Goal: Task Accomplishment & Management: Manage account settings

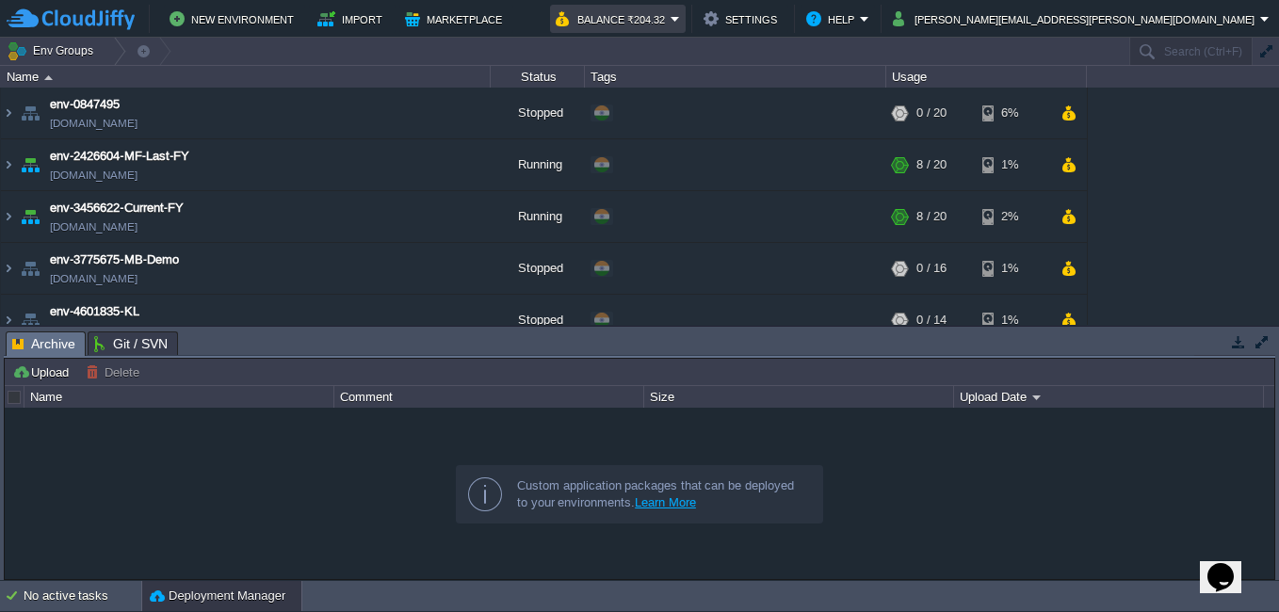
click at [680, 16] on em "Balance ₹204.32" at bounding box center [618, 19] width 124 height 23
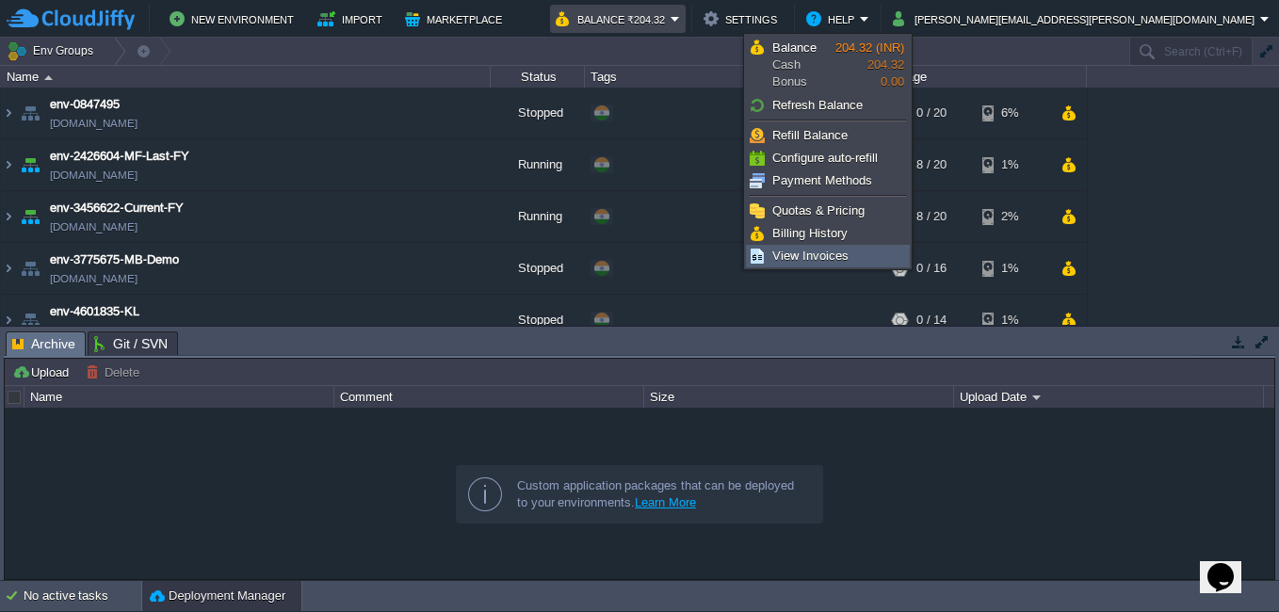
click at [828, 254] on span "View Invoices" at bounding box center [810, 256] width 76 height 14
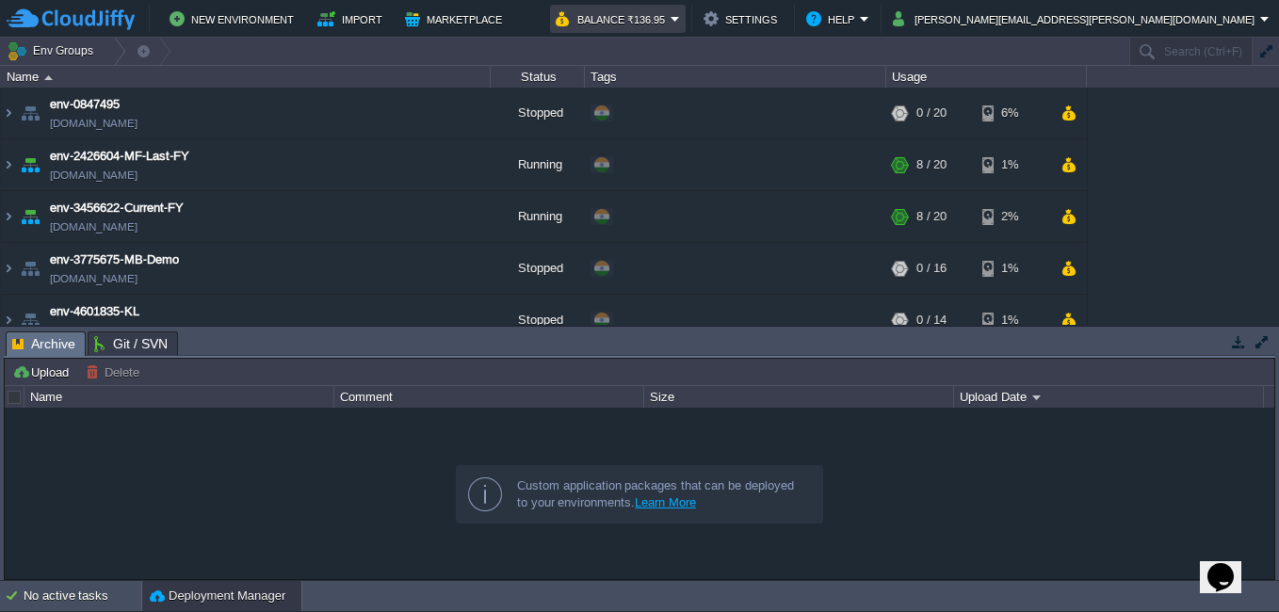
click at [680, 17] on em "Balance ₹136.95" at bounding box center [618, 19] width 124 height 23
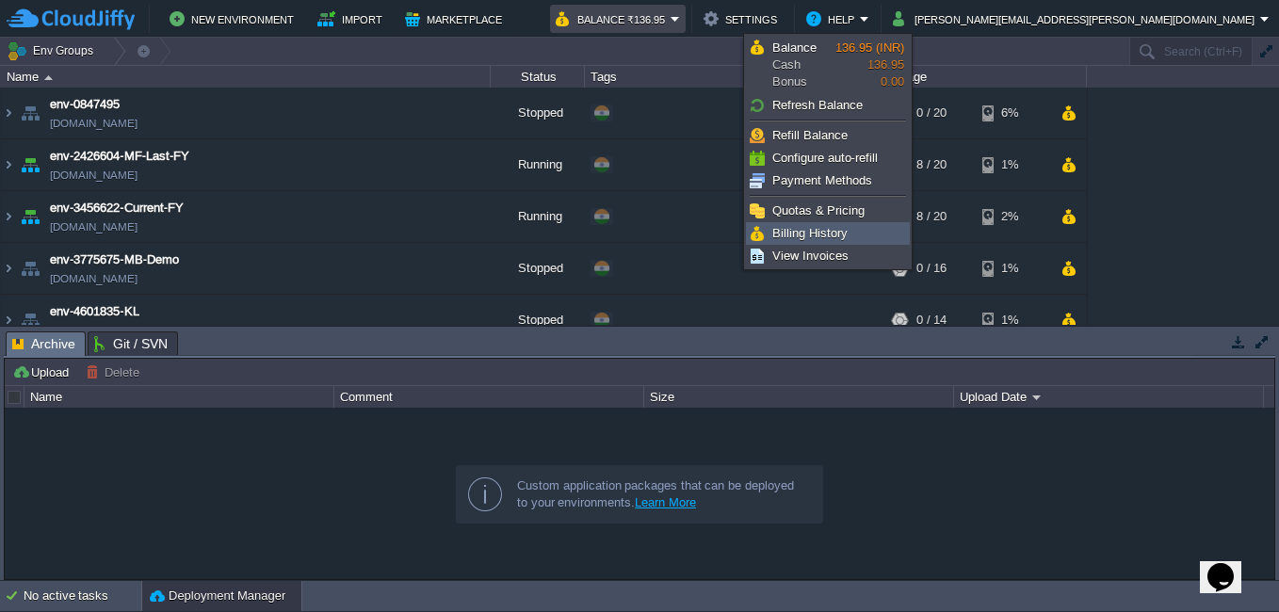
click at [811, 223] on link "Billing History" at bounding box center [828, 233] width 162 height 21
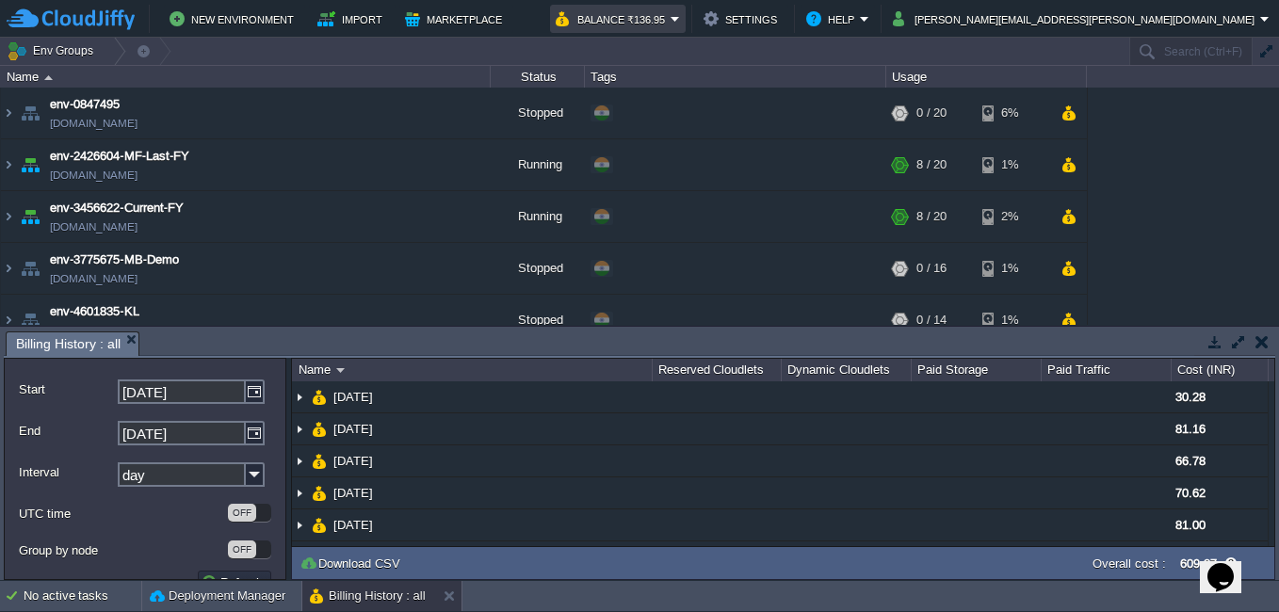
click at [671, 22] on button "Balance ₹136.95" at bounding box center [613, 19] width 115 height 23
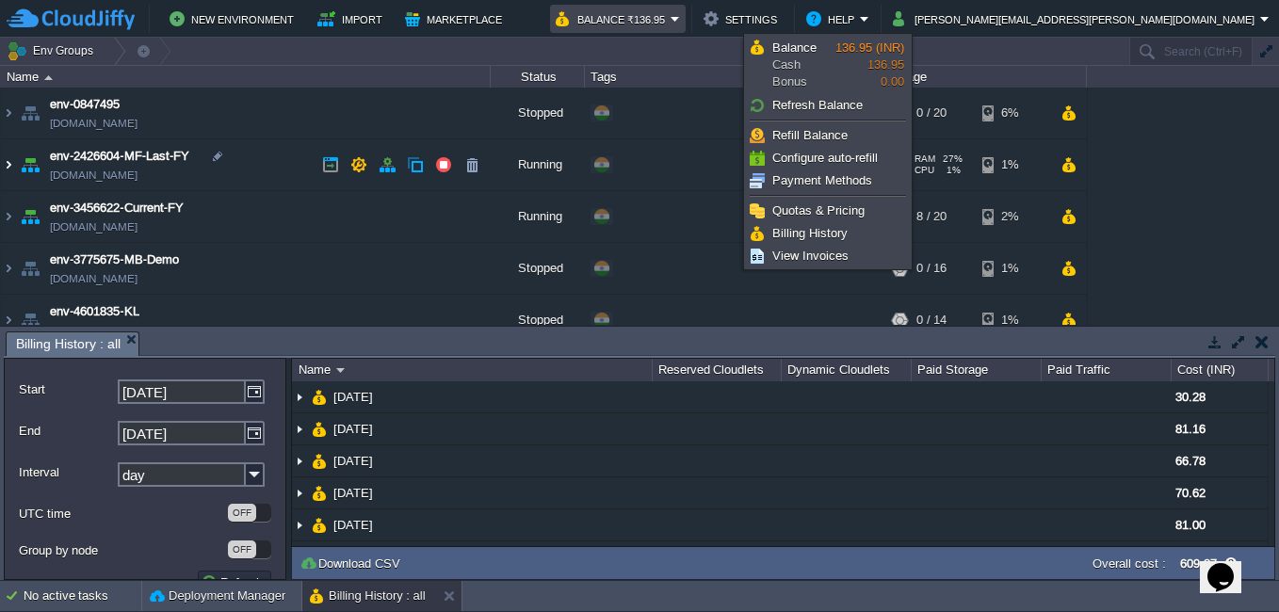
click at [10, 167] on img at bounding box center [8, 164] width 15 height 51
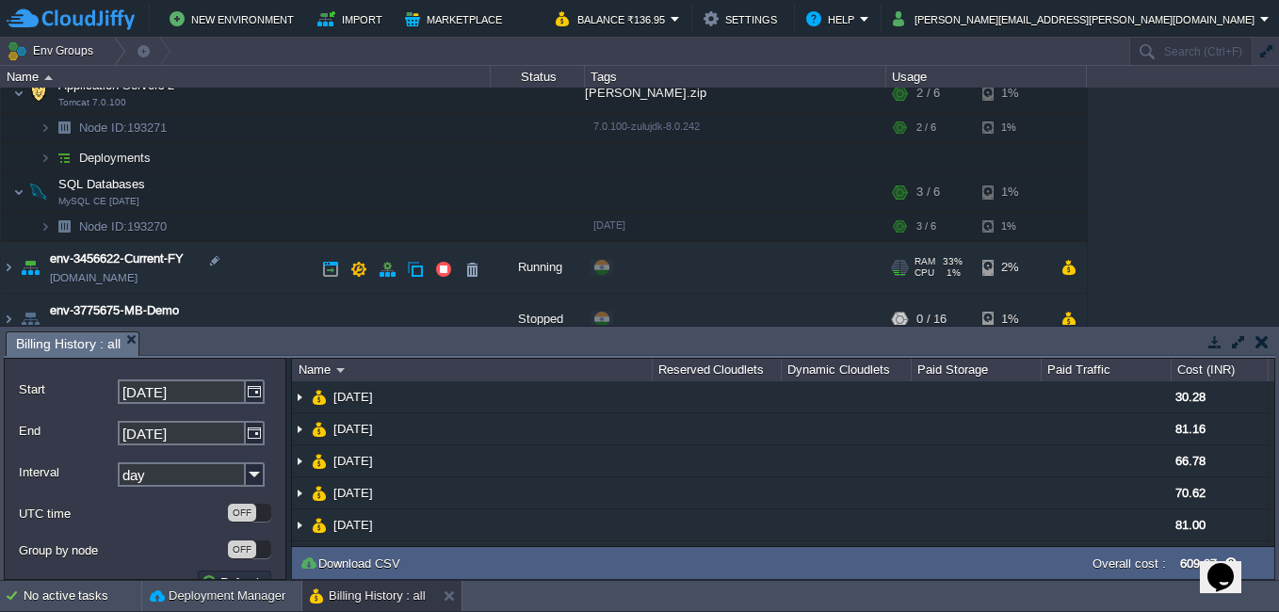
scroll to position [377, 0]
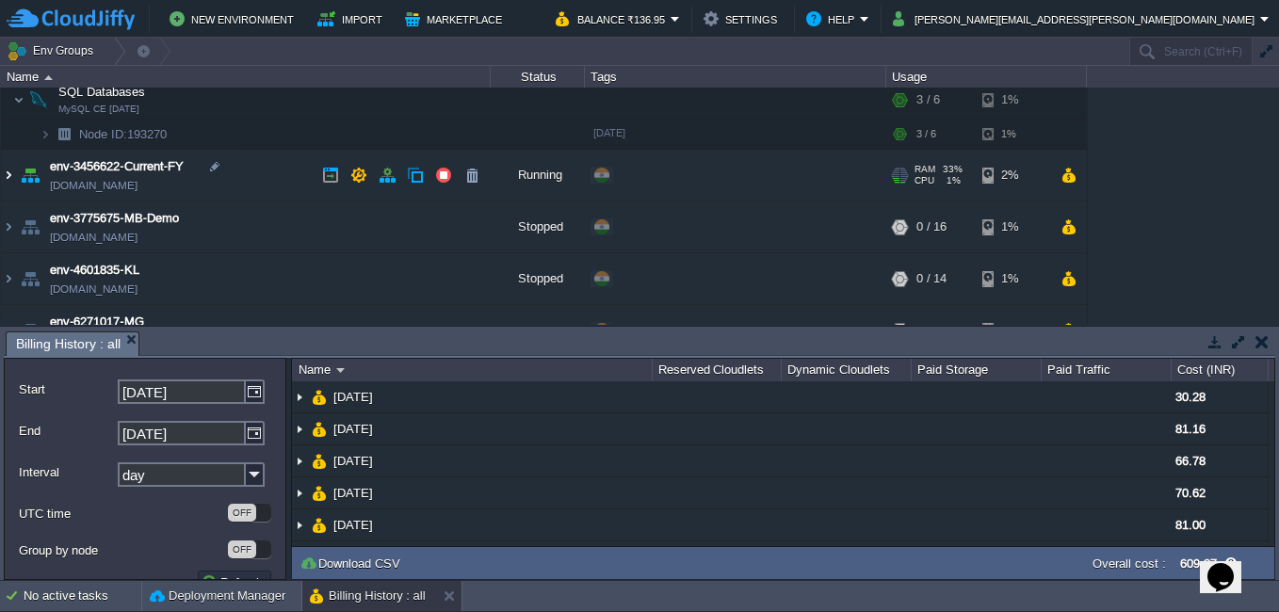
click at [8, 174] on img at bounding box center [8, 175] width 15 height 51
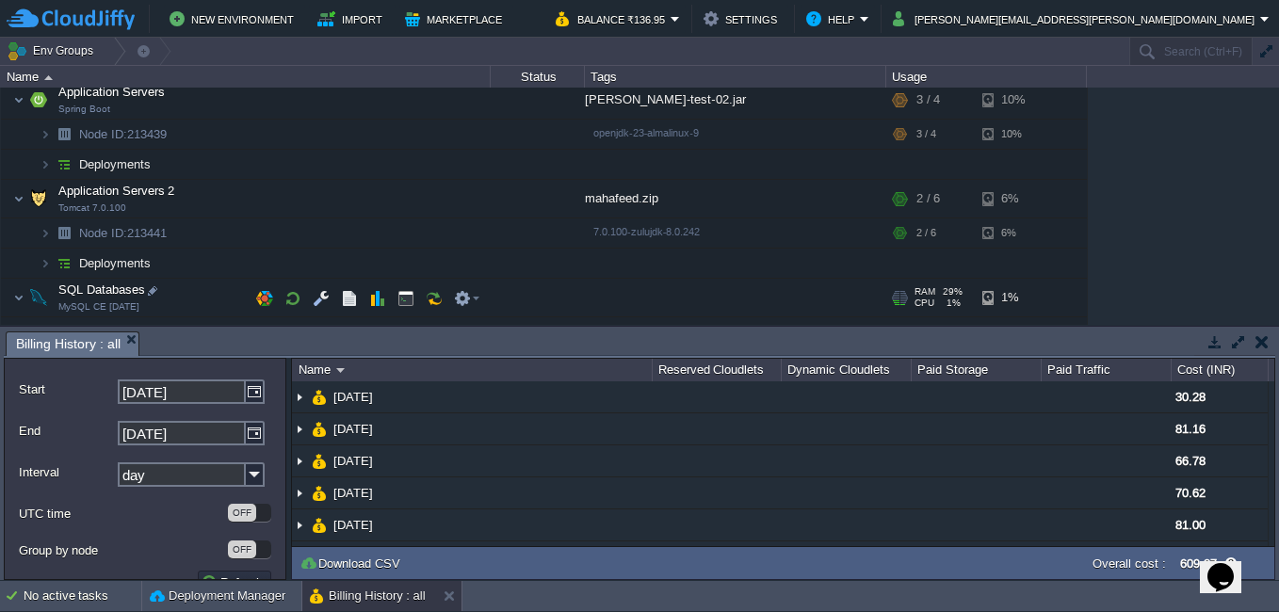
scroll to position [659, 0]
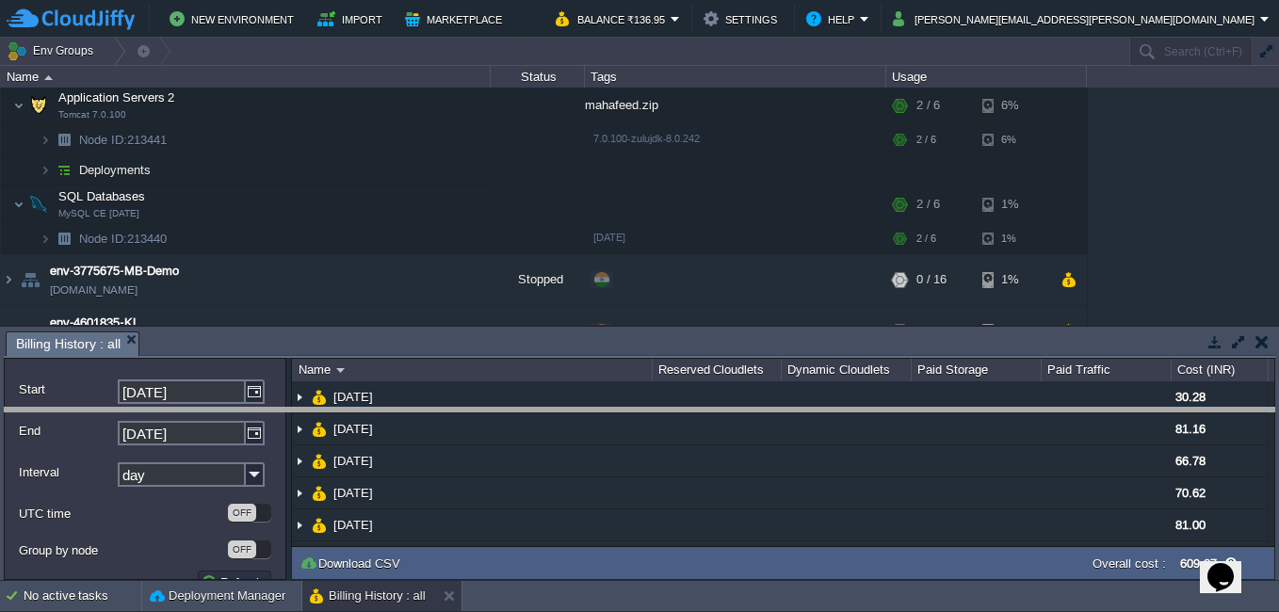
drag, startPoint x: 516, startPoint y: 333, endPoint x: 505, endPoint y: 410, distance: 77.1
click at [505, 410] on body "New Environment Import Marketplace Bonus ₹0.00 Upgrade Account Balance ₹136.95 …" at bounding box center [639, 306] width 1279 height 612
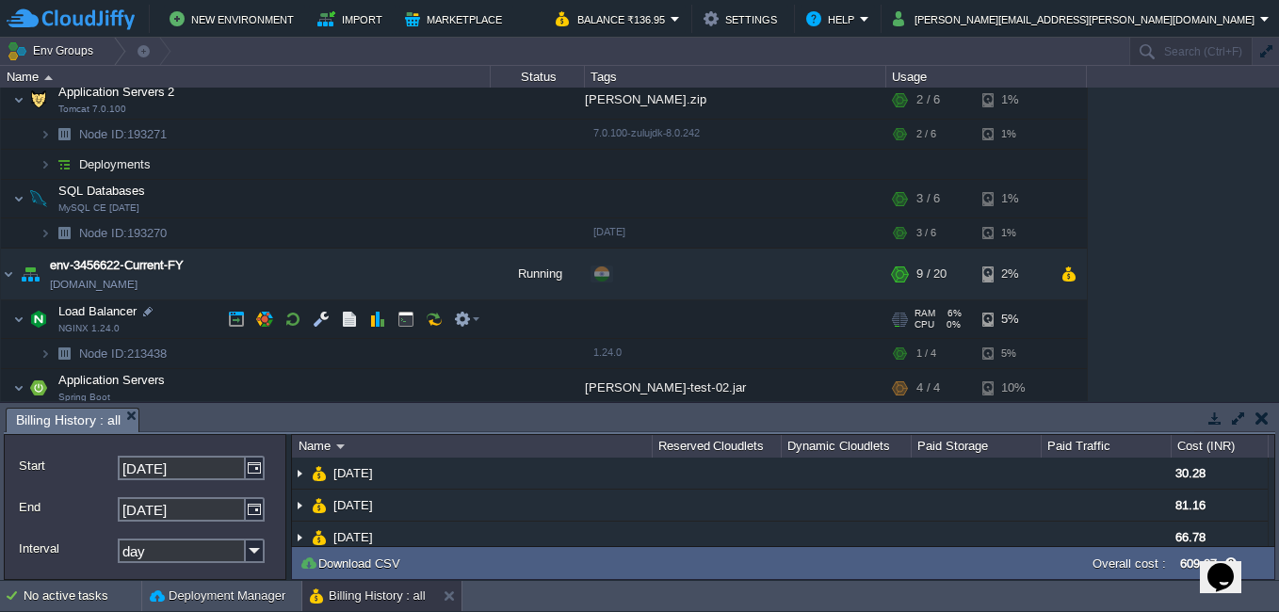
scroll to position [283, 0]
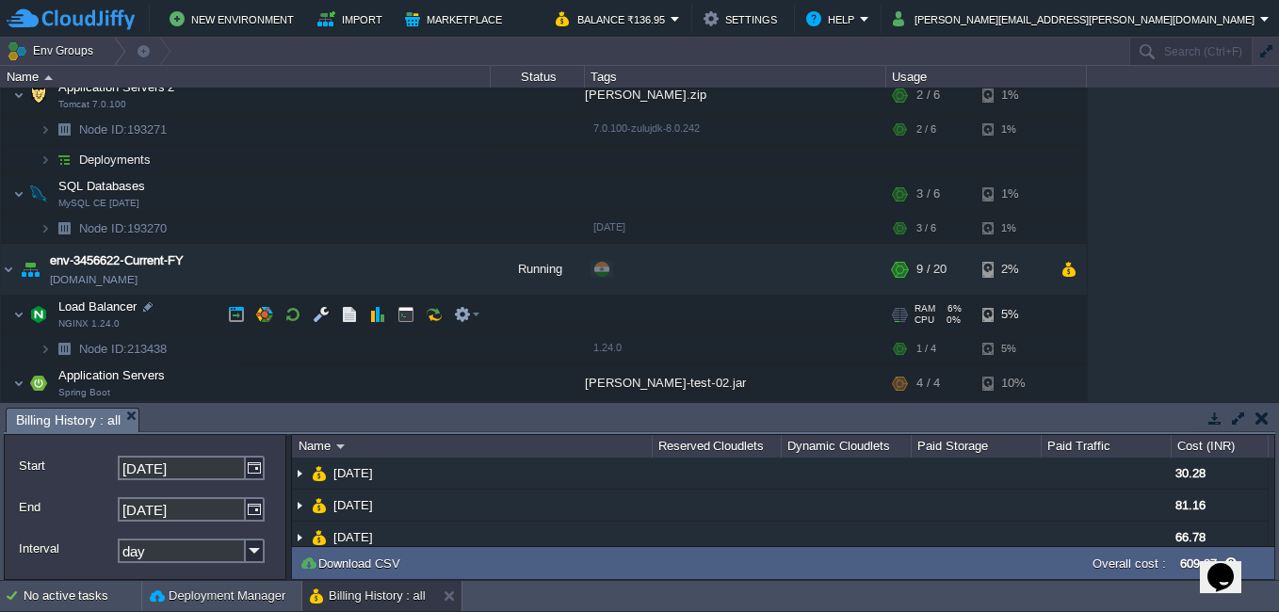
click at [12, 311] on img at bounding box center [7, 304] width 12 height 17
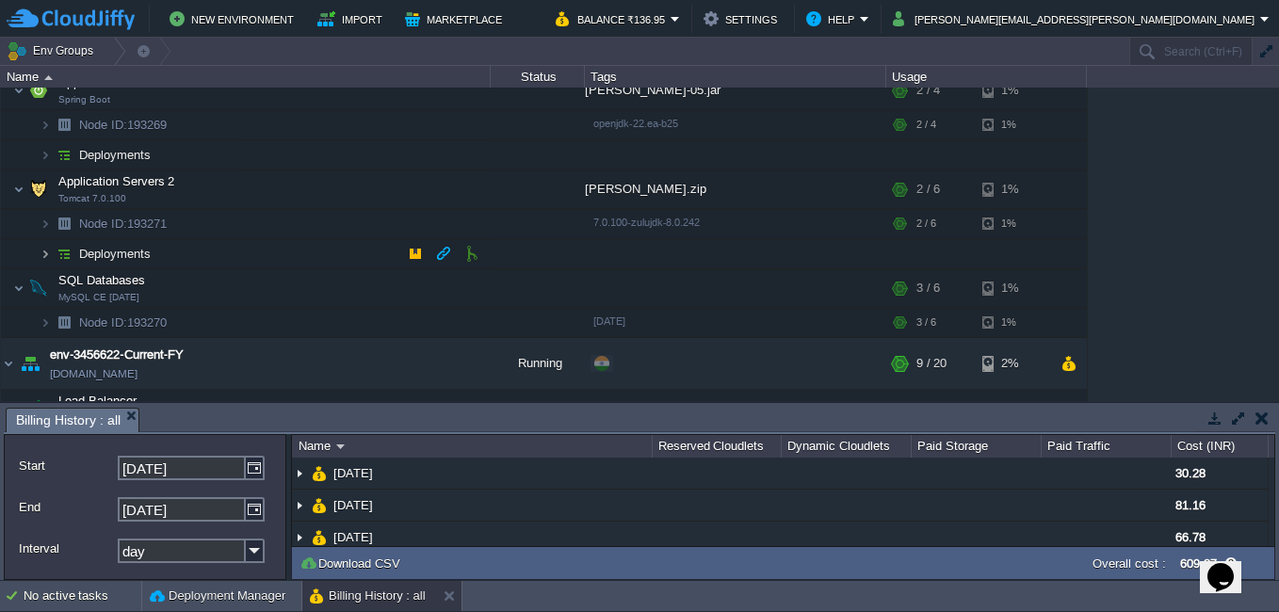
scroll to position [0, 0]
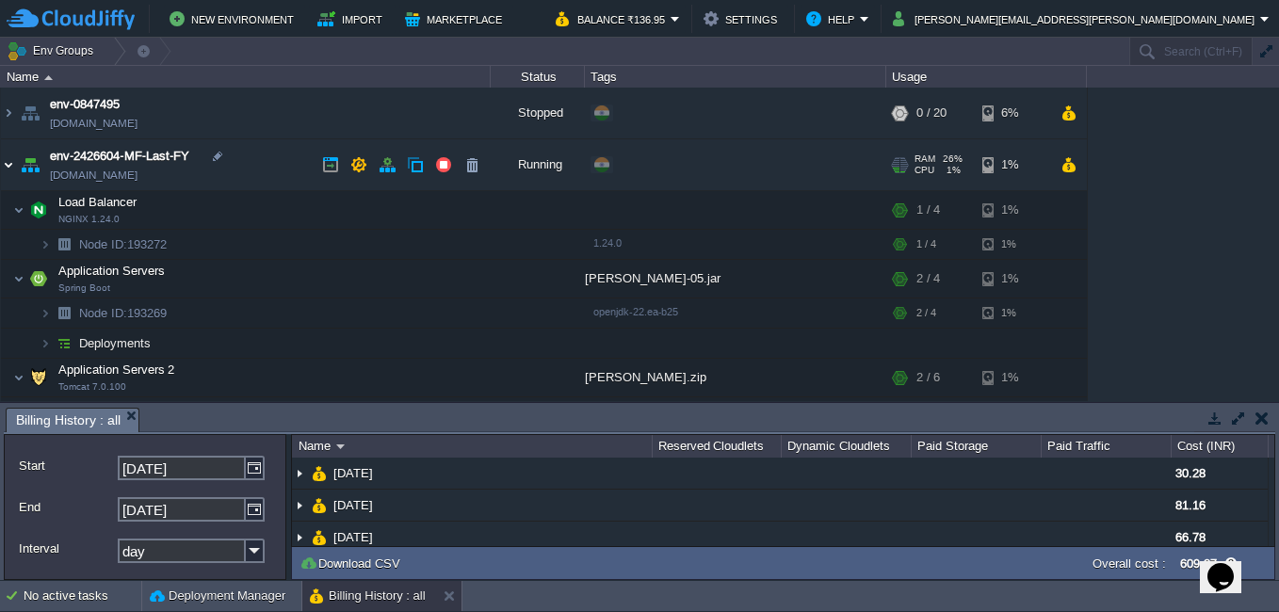
click at [11, 168] on img at bounding box center [8, 164] width 15 height 51
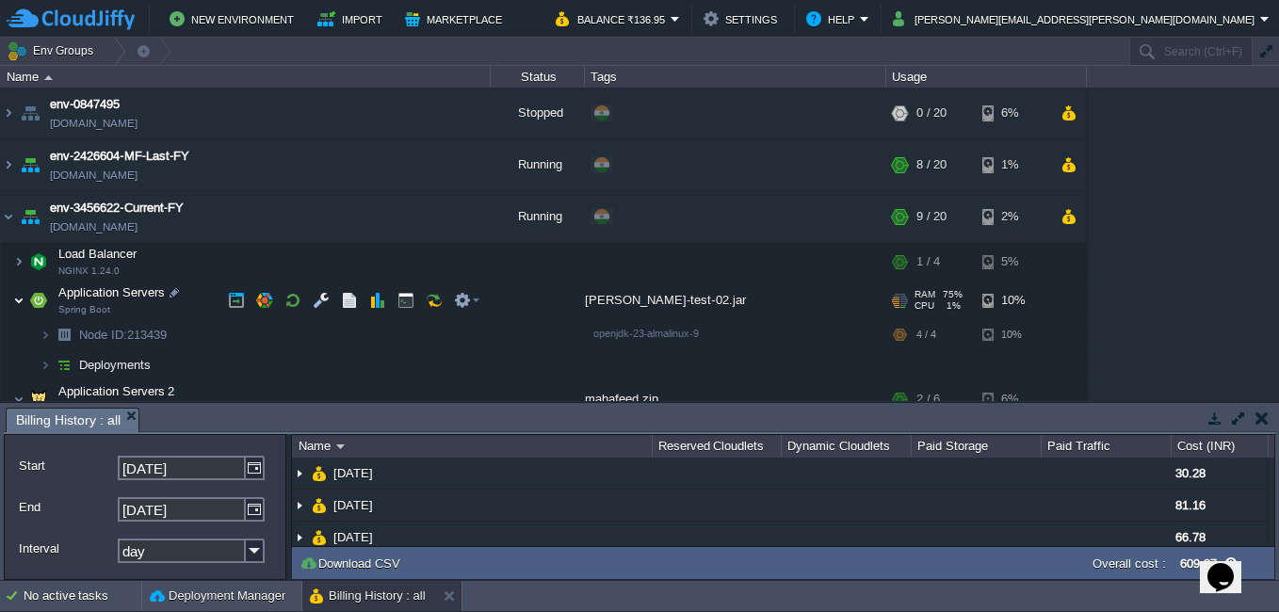
click at [15, 303] on img at bounding box center [18, 301] width 11 height 38
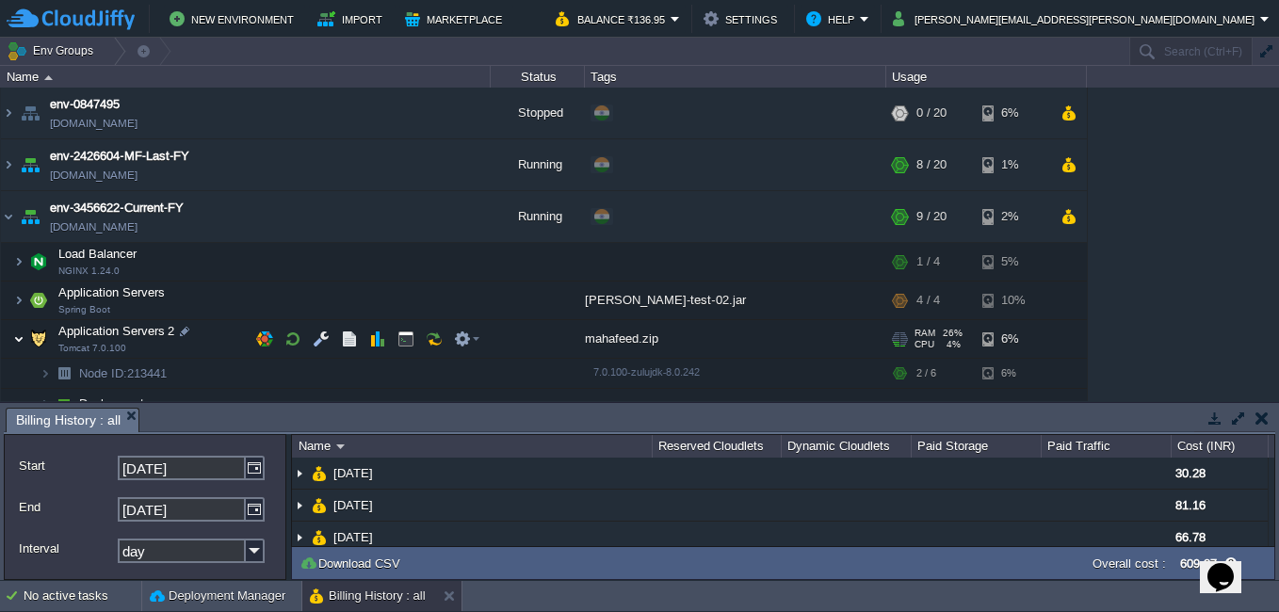
click at [17, 341] on img at bounding box center [18, 339] width 11 height 38
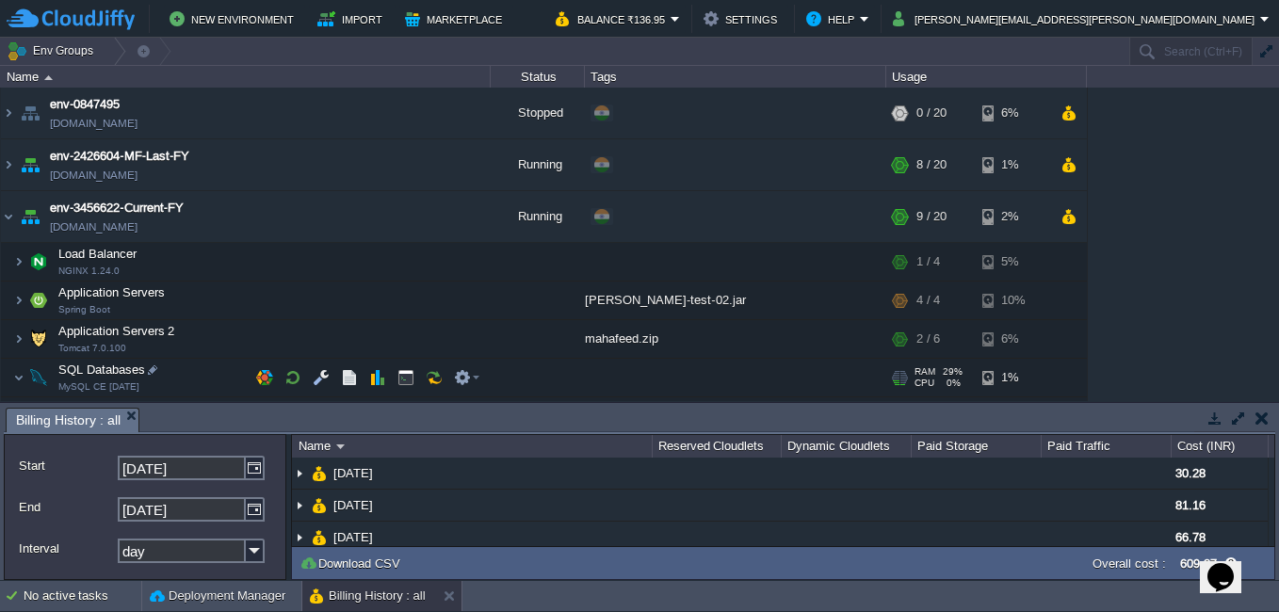
scroll to position [94, 0]
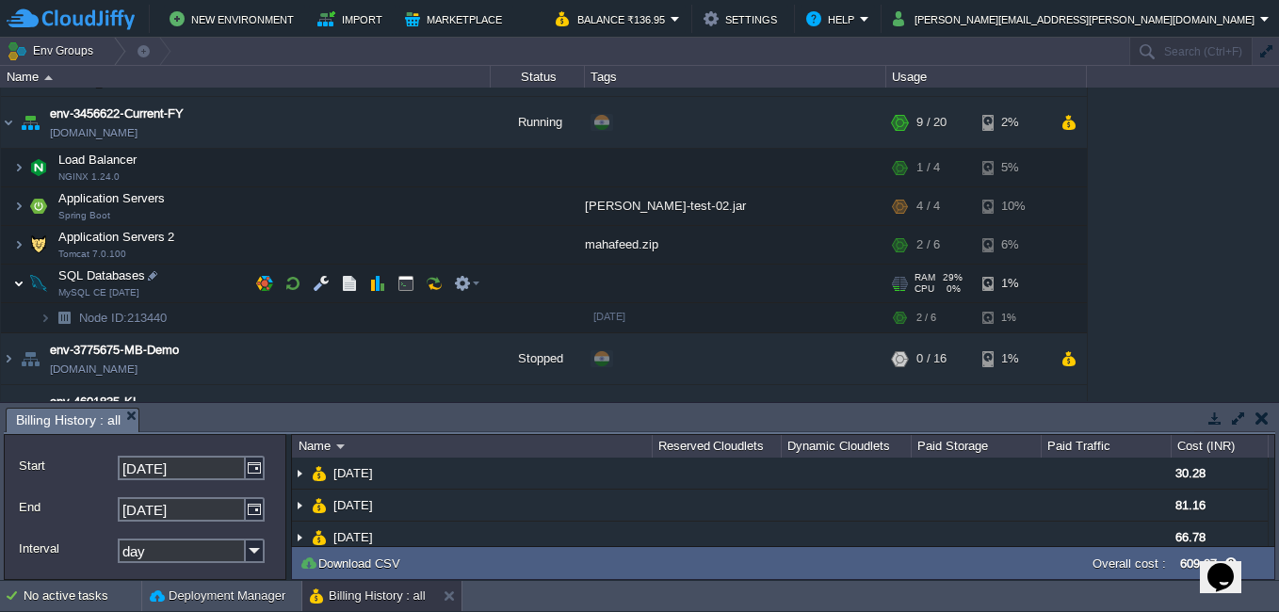
click at [16, 283] on img at bounding box center [18, 284] width 11 height 38
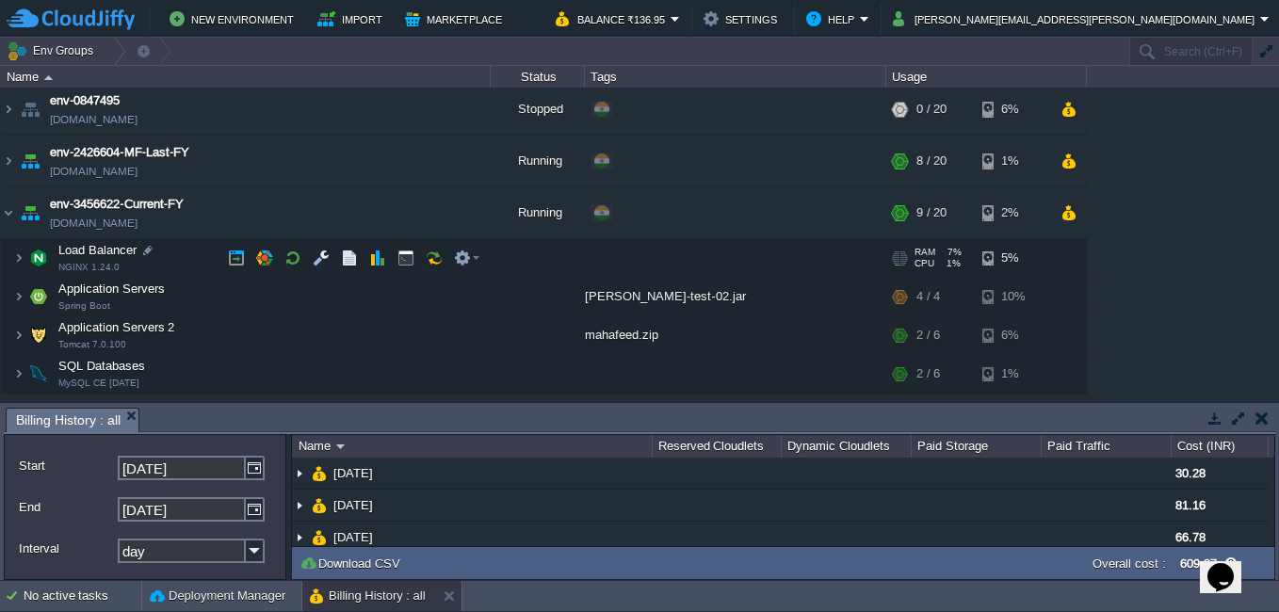
scroll to position [0, 0]
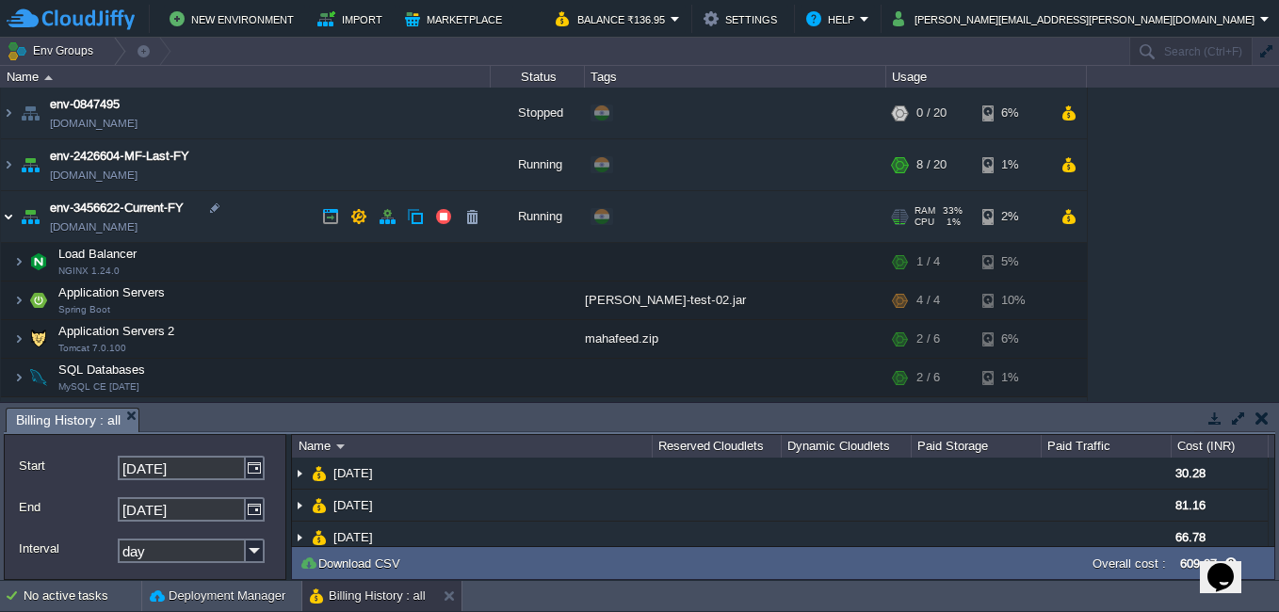
click at [6, 213] on img at bounding box center [8, 216] width 15 height 51
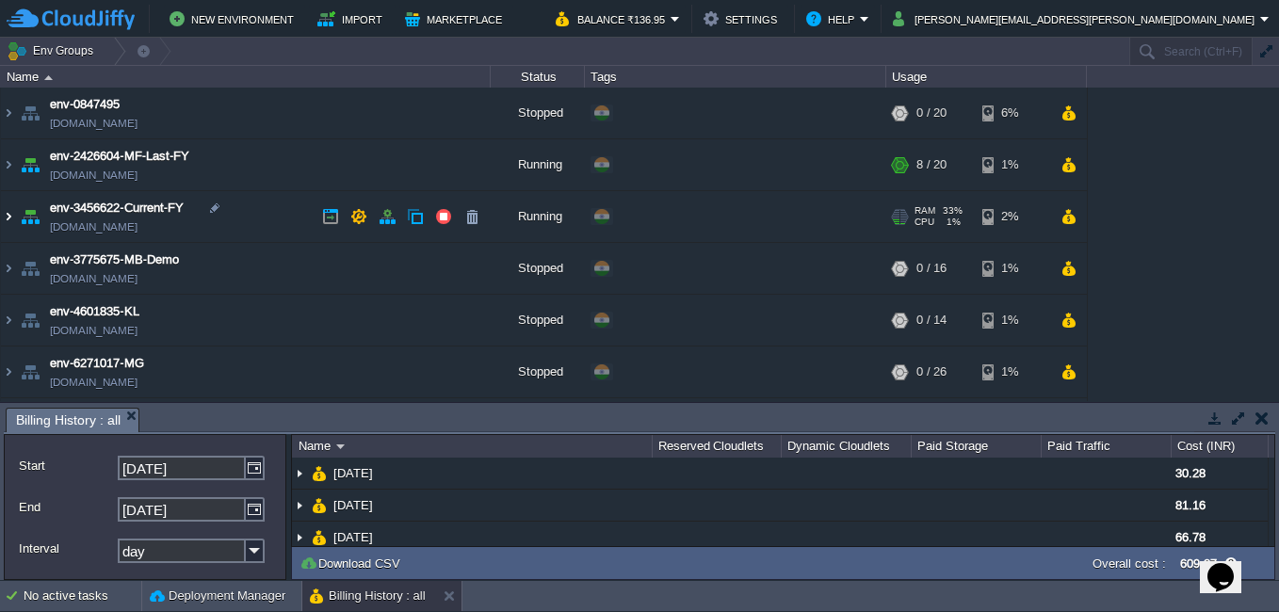
click at [8, 217] on img at bounding box center [8, 216] width 15 height 51
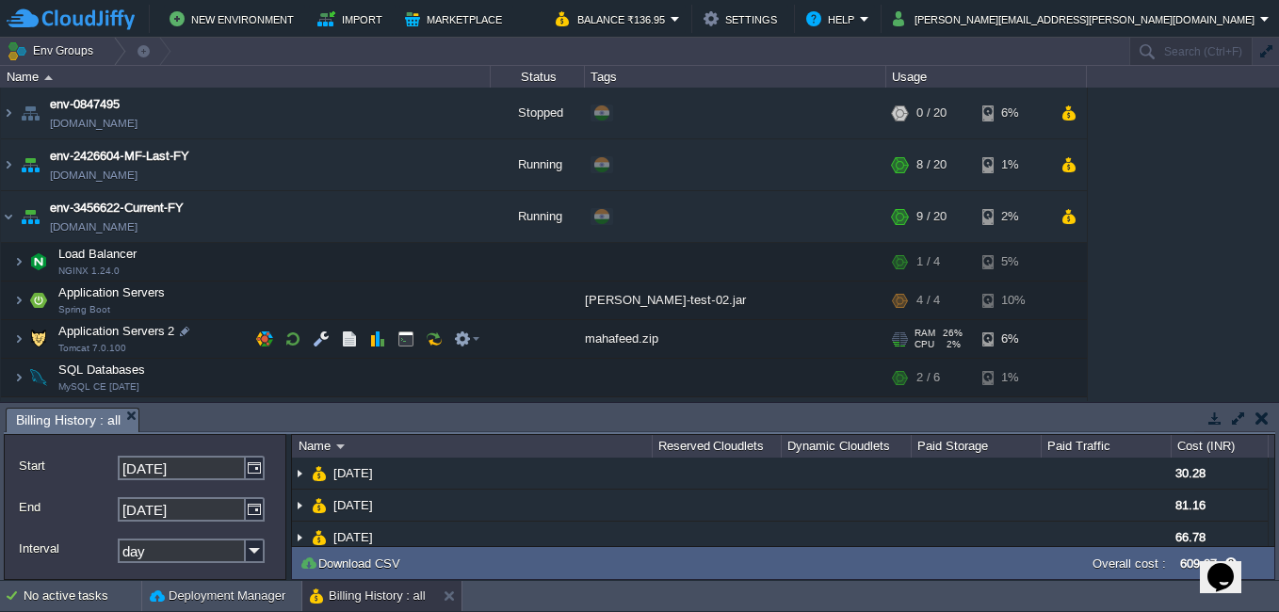
scroll to position [94, 0]
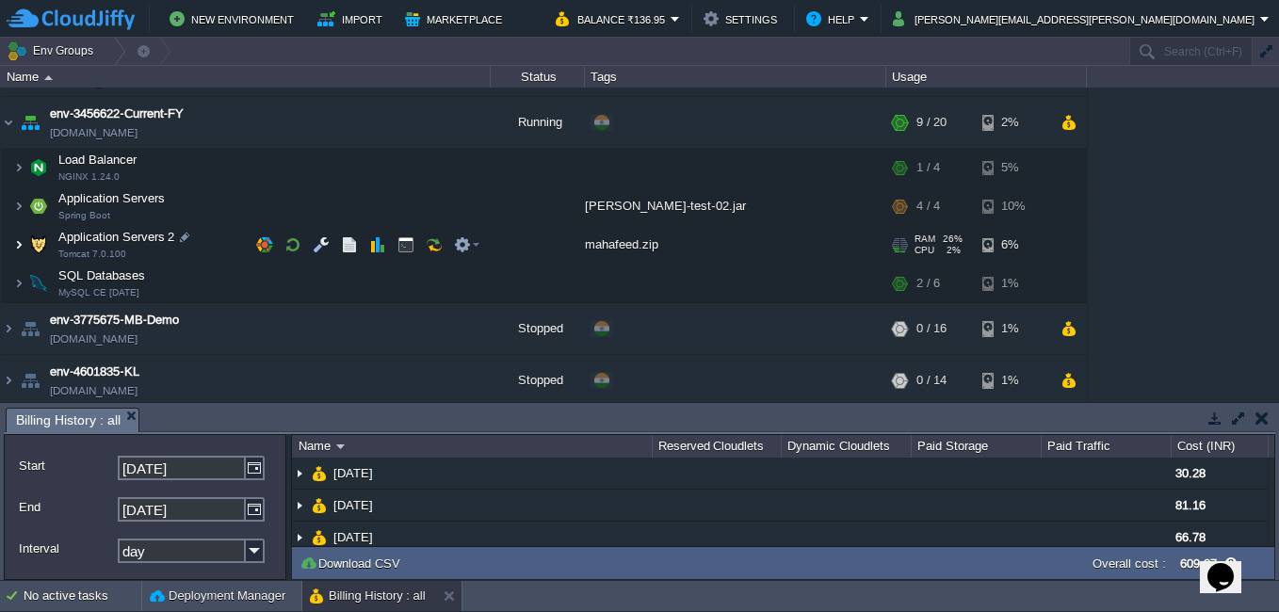
click at [17, 248] on img at bounding box center [18, 245] width 11 height 38
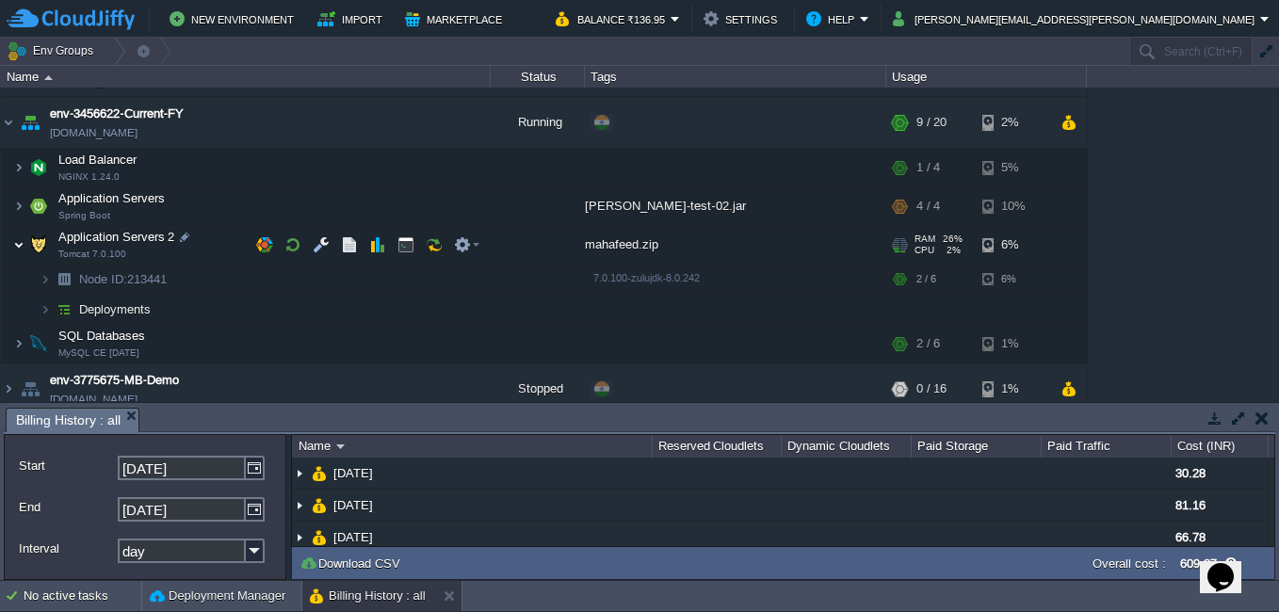
click at [17, 248] on img at bounding box center [18, 245] width 11 height 38
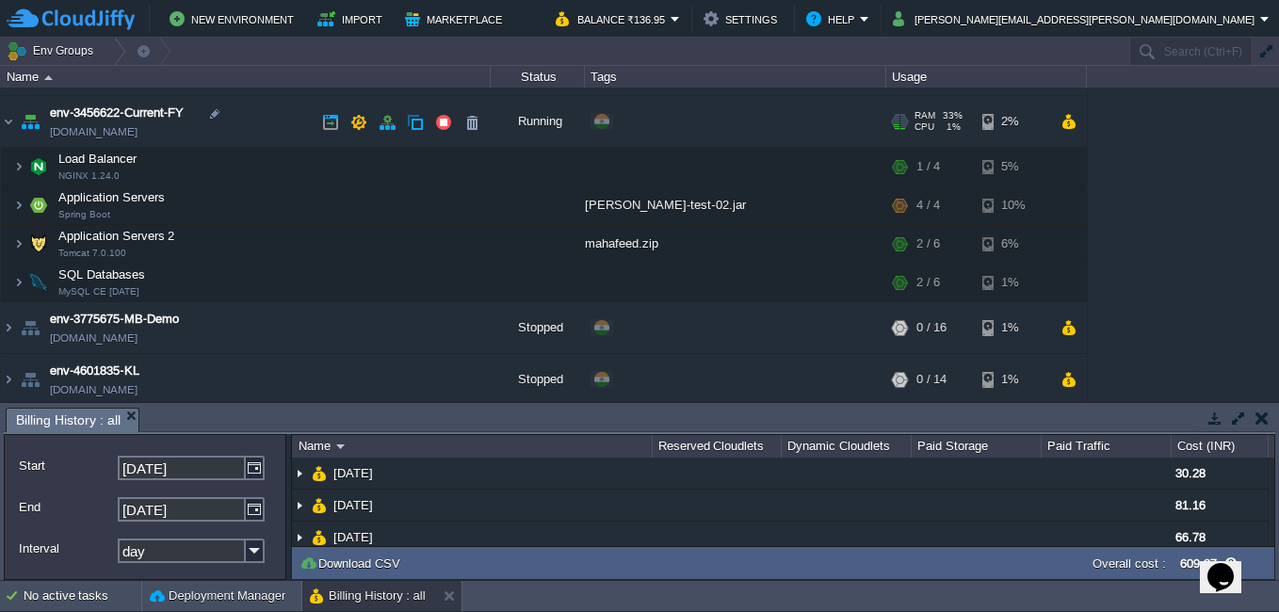
scroll to position [0, 0]
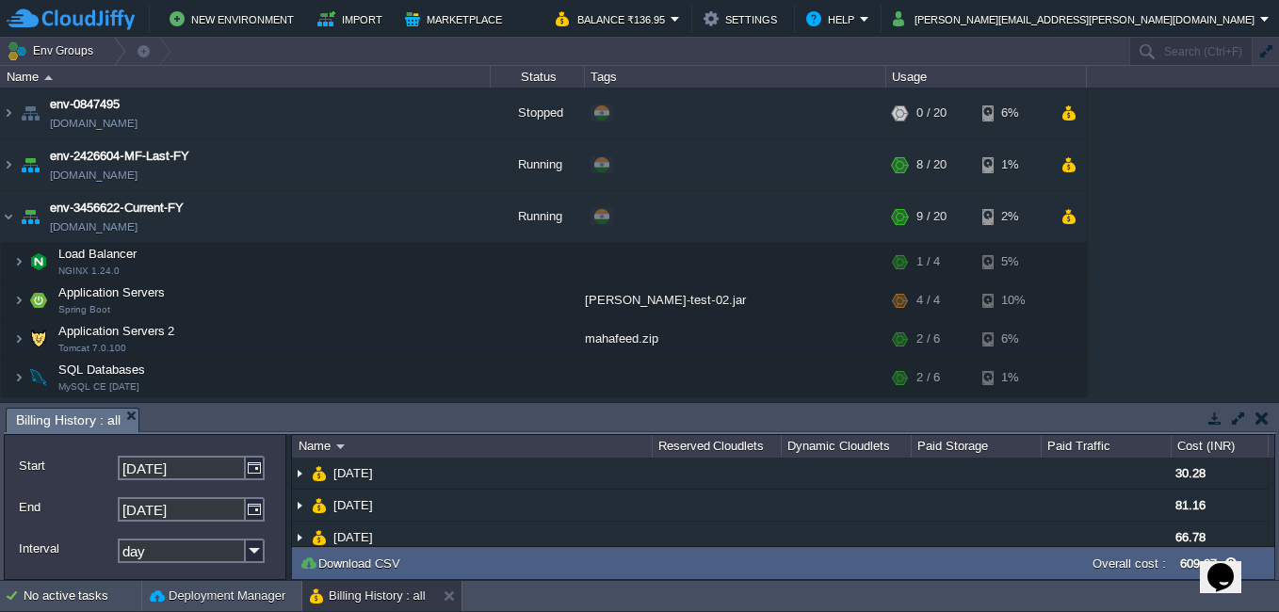
click at [534, 19] on td "New Environment Import Marketplace" at bounding box center [270, 19] width 527 height 28
click at [7, 213] on img at bounding box center [8, 216] width 15 height 51
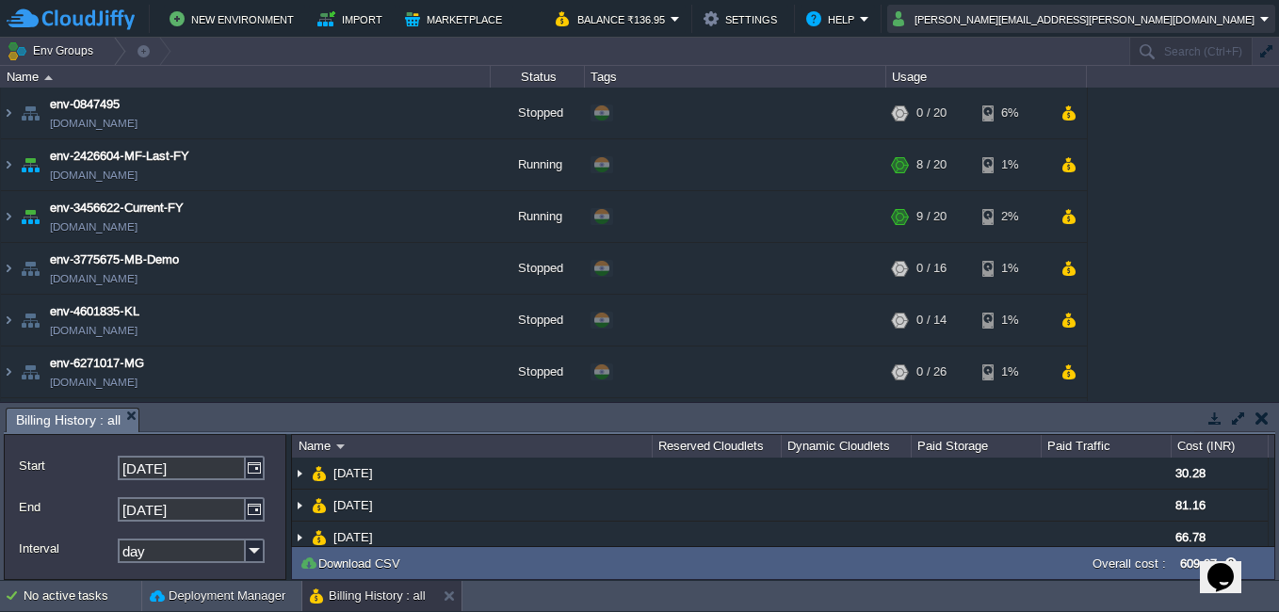
click at [1195, 24] on button "[PERSON_NAME][EMAIL_ADDRESS][PERSON_NAME][DOMAIN_NAME]" at bounding box center [1076, 19] width 367 height 23
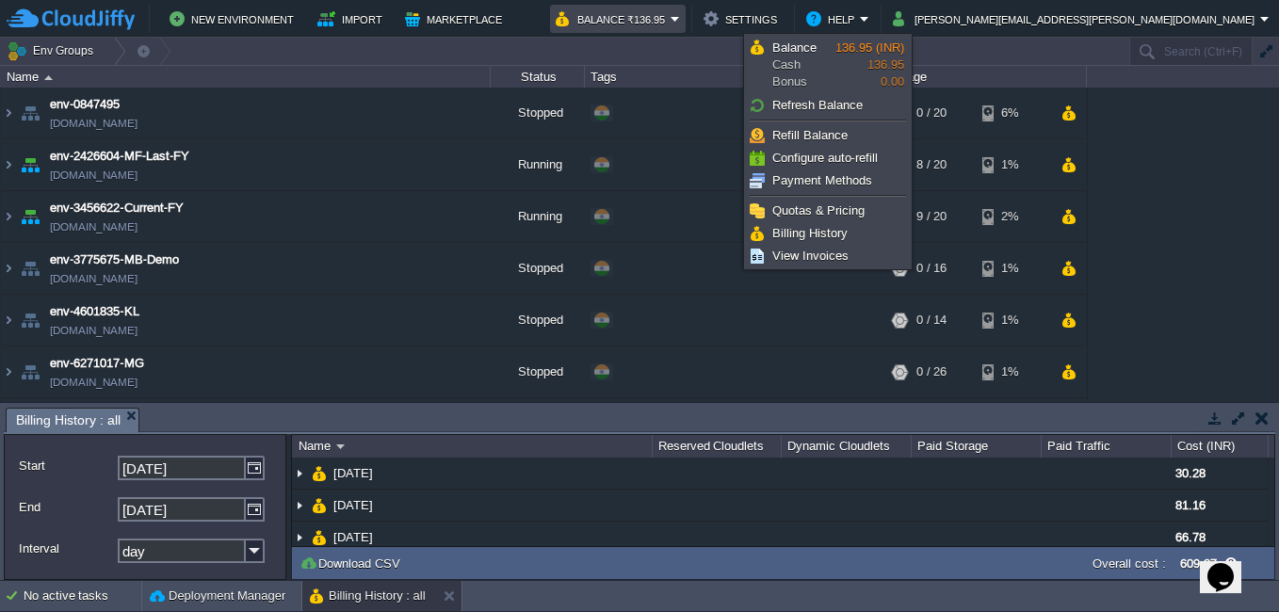
click at [534, 22] on td "New Environment Import Marketplace" at bounding box center [270, 19] width 527 height 28
